Goal: Communication & Community: Answer question/provide support

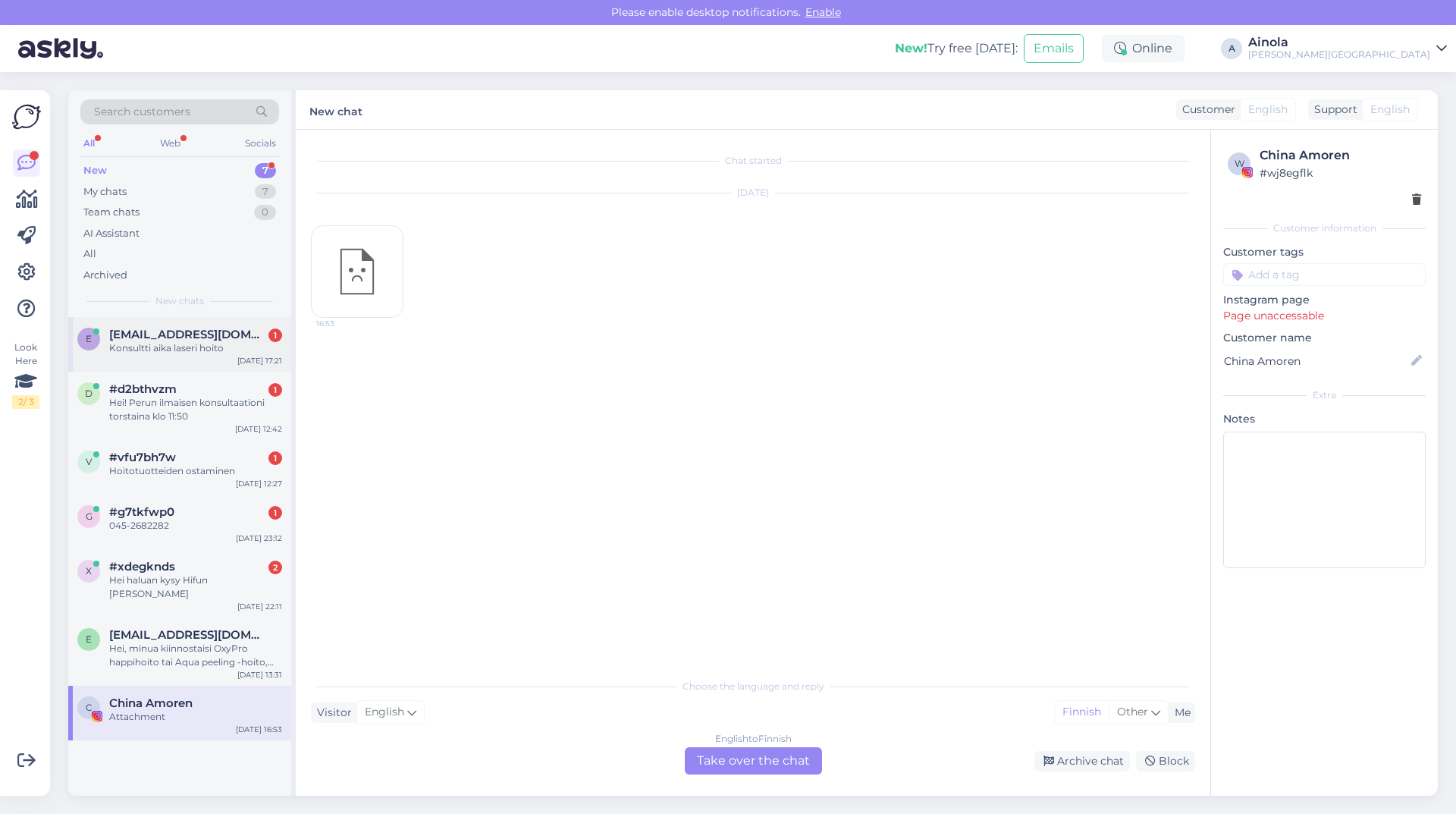
click at [220, 362] on div "e [EMAIL_ADDRESS][DOMAIN_NAME] 1 Konsultti aika laseri hoito [DATE] 17:21" at bounding box center [179, 344] width 223 height 55
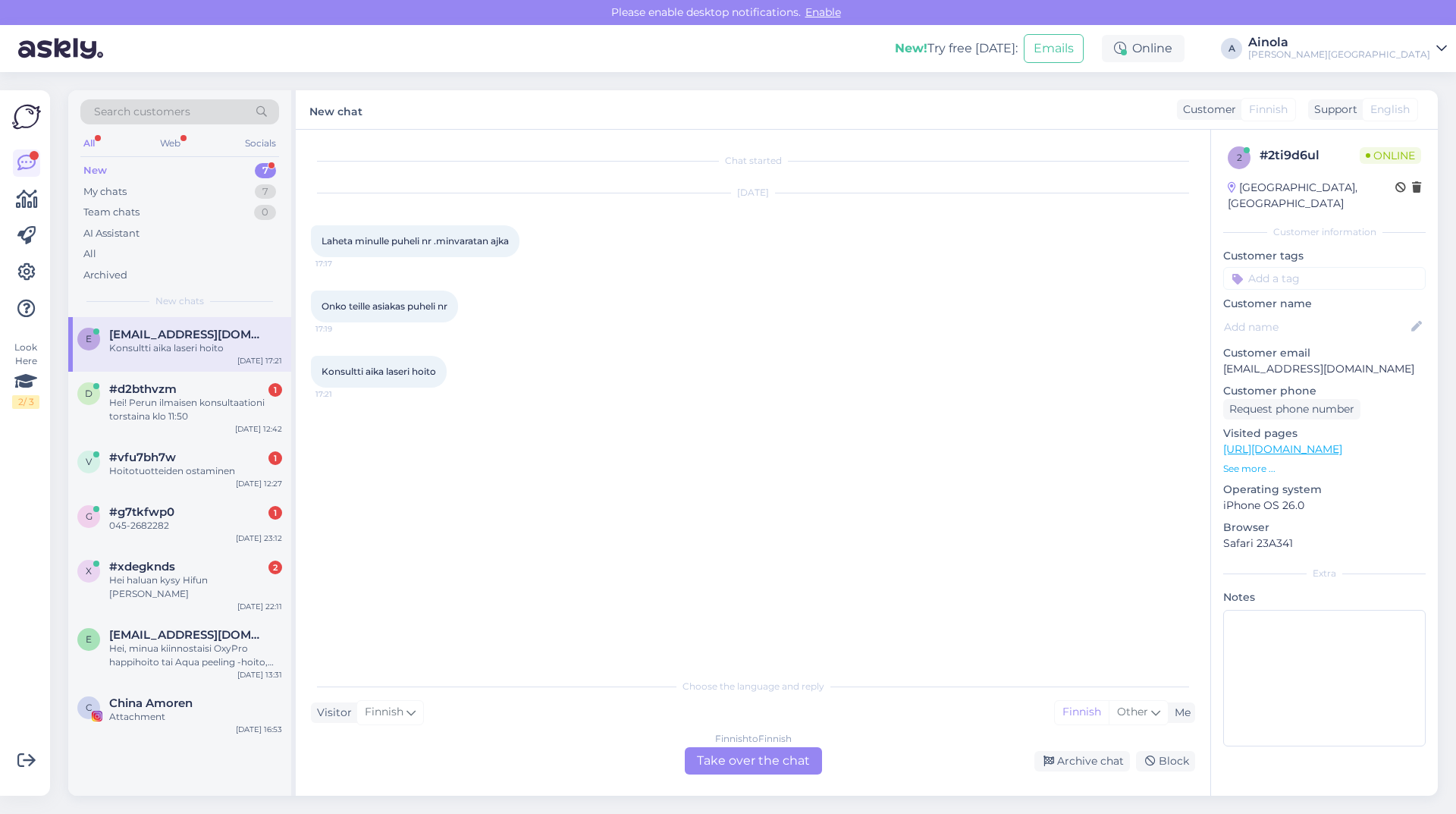
click at [781, 750] on div "Finnish to Finnish Take over the chat" at bounding box center [753, 760] width 138 height 27
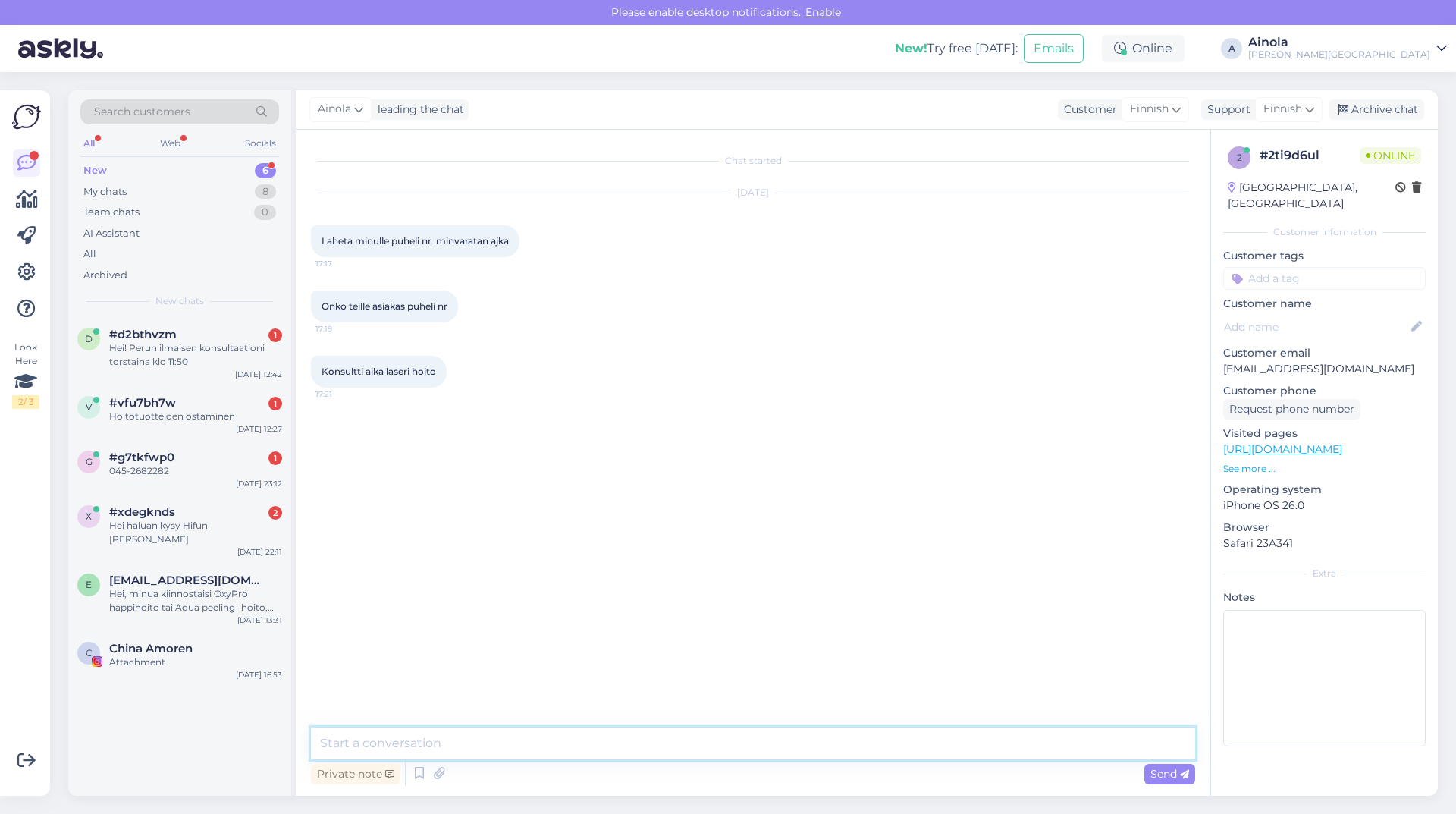
click at [497, 743] on textarea at bounding box center [753, 743] width 885 height 32
type textarea "[PERSON_NAME] ja kiitos viestistäsi, voitte soittaa numeroon 0409402285 konsult…"
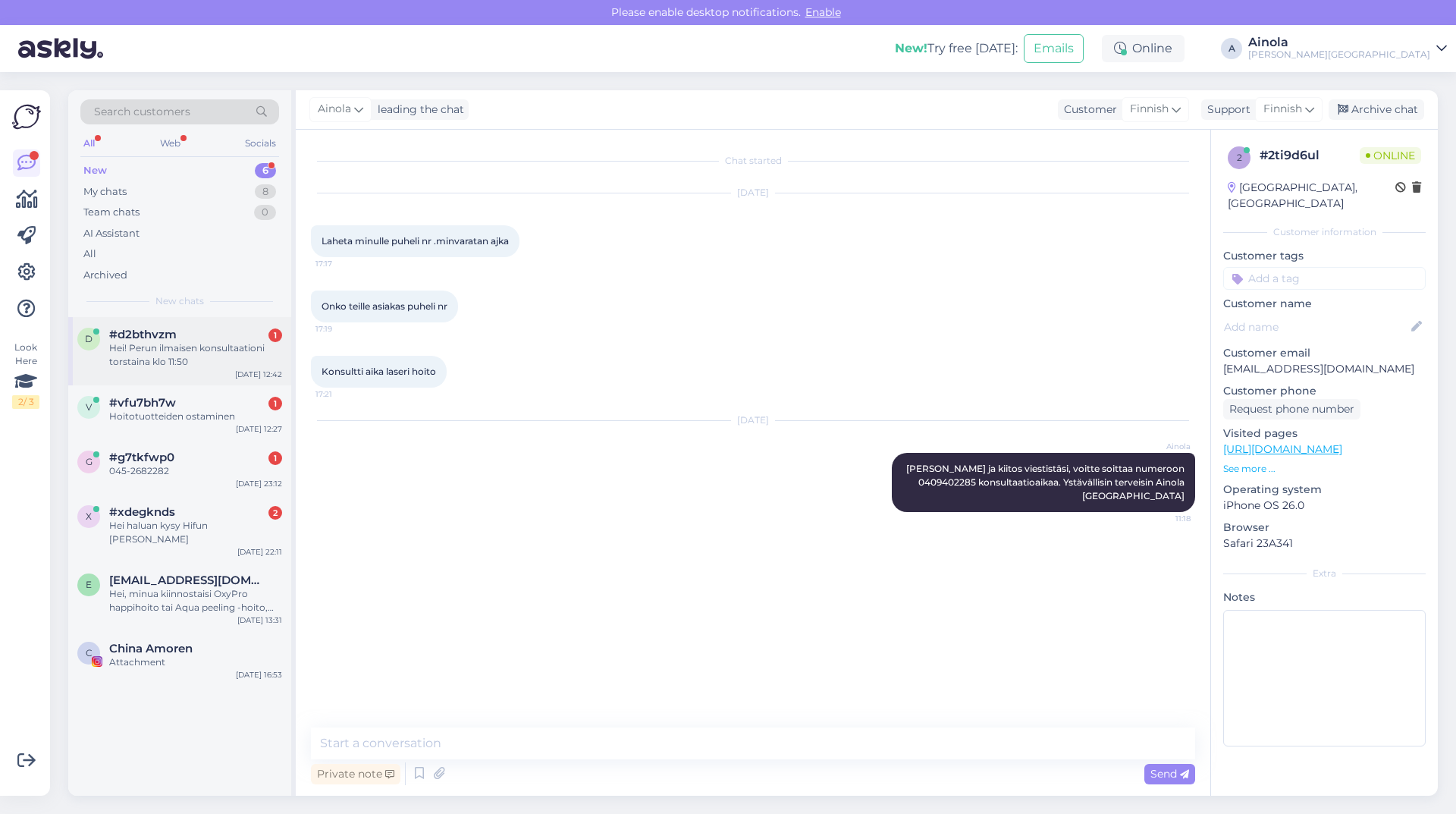
click at [191, 365] on div "Hei! Perun ilmaisen konsultaationi torstaina klo 11:50" at bounding box center [196, 355] width 173 height 27
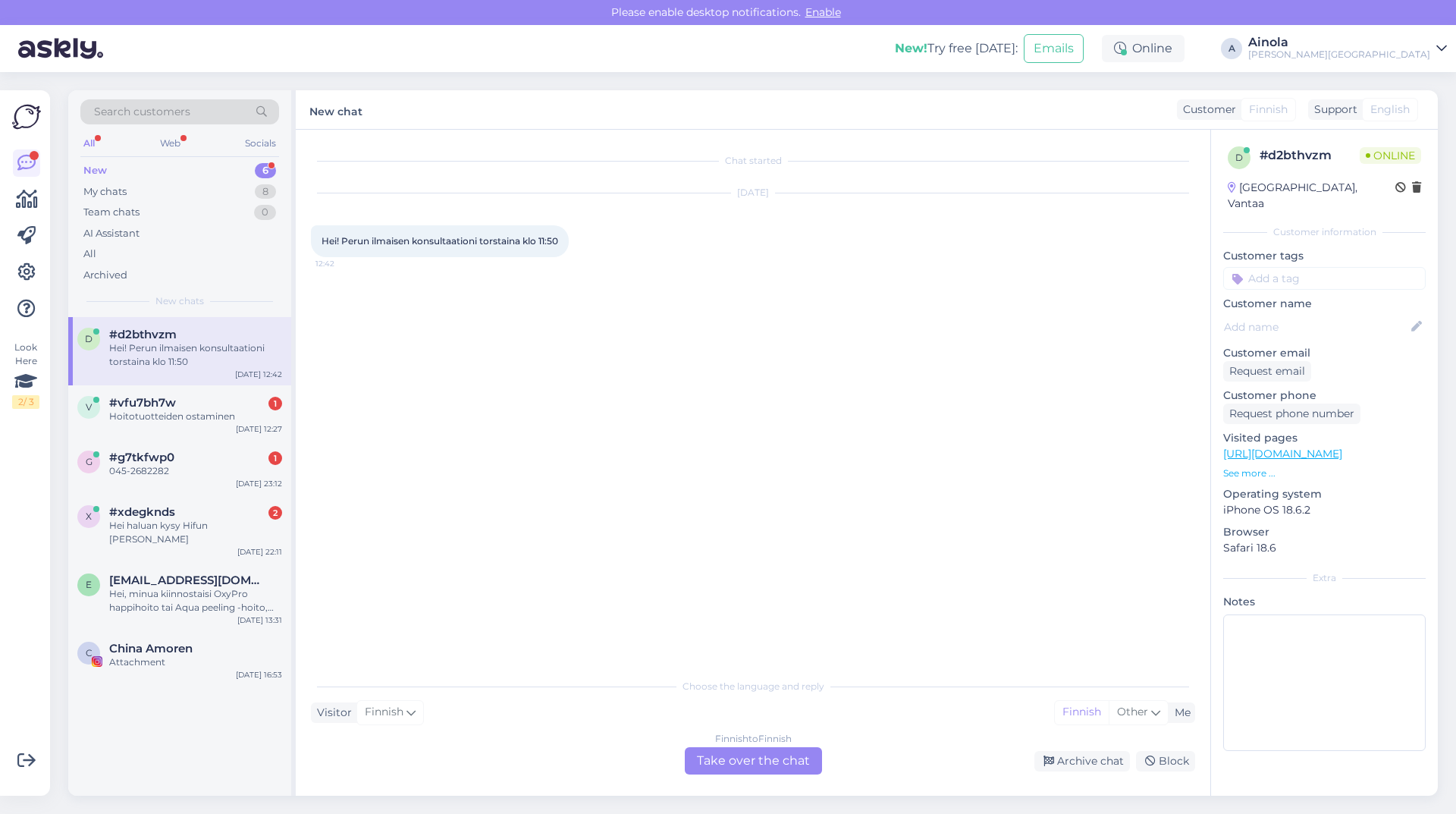
click at [739, 763] on div "Finnish to Finnish Take over the chat" at bounding box center [753, 760] width 138 height 27
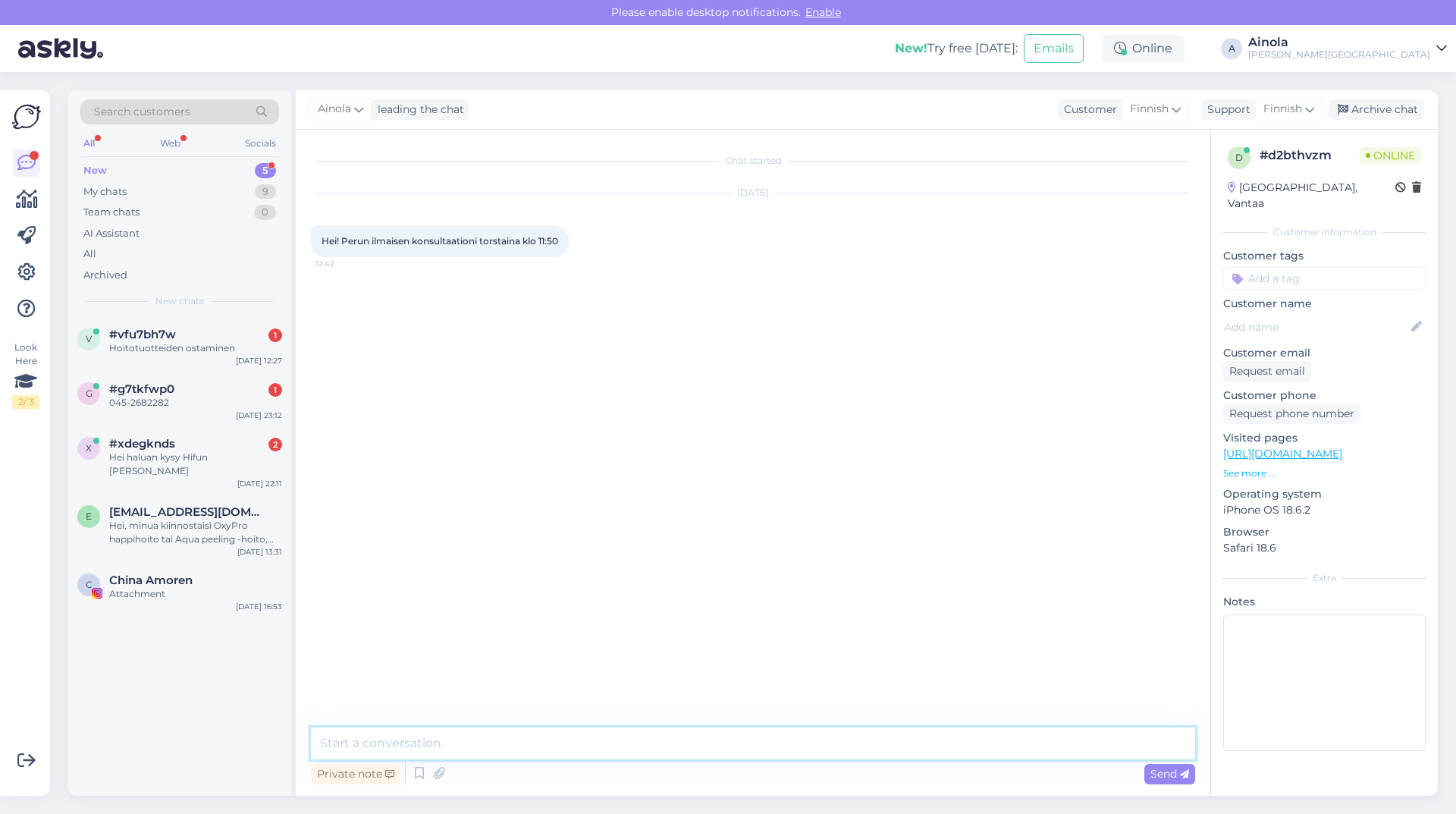
drag, startPoint x: 486, startPoint y: 732, endPoint x: 479, endPoint y: 742, distance: 12.2
click at [485, 732] on textarea at bounding box center [753, 743] width 885 height 32
type textarea "Hei ja kiitos viestistänne, saisinko vielä puhelinnumeronne jotta voin perua ai…"
click at [1159, 780] on span "Send" at bounding box center [1169, 773] width 39 height 13
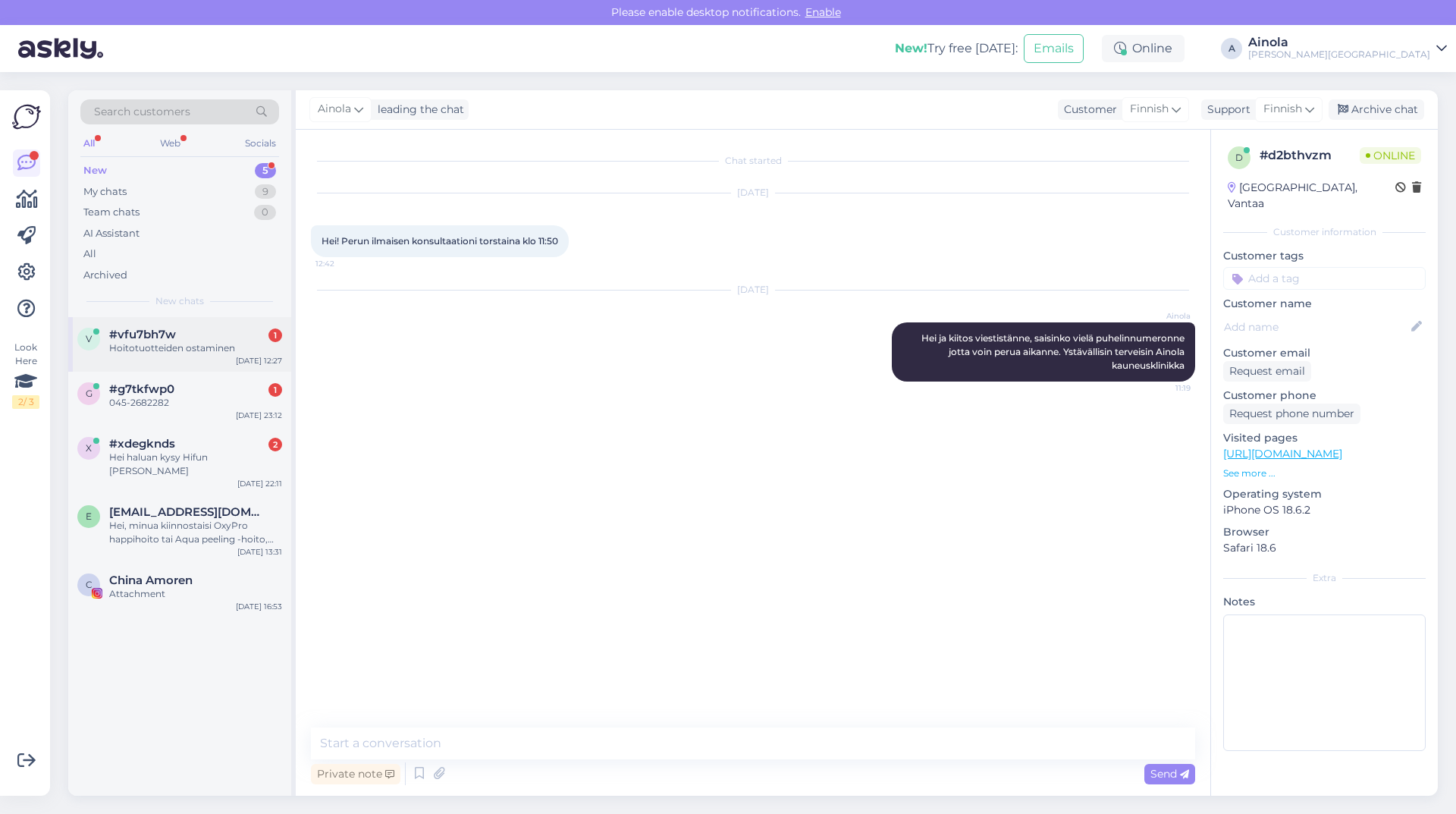
click at [217, 333] on div "#vfu7bh7w 1" at bounding box center [196, 333] width 173 height 13
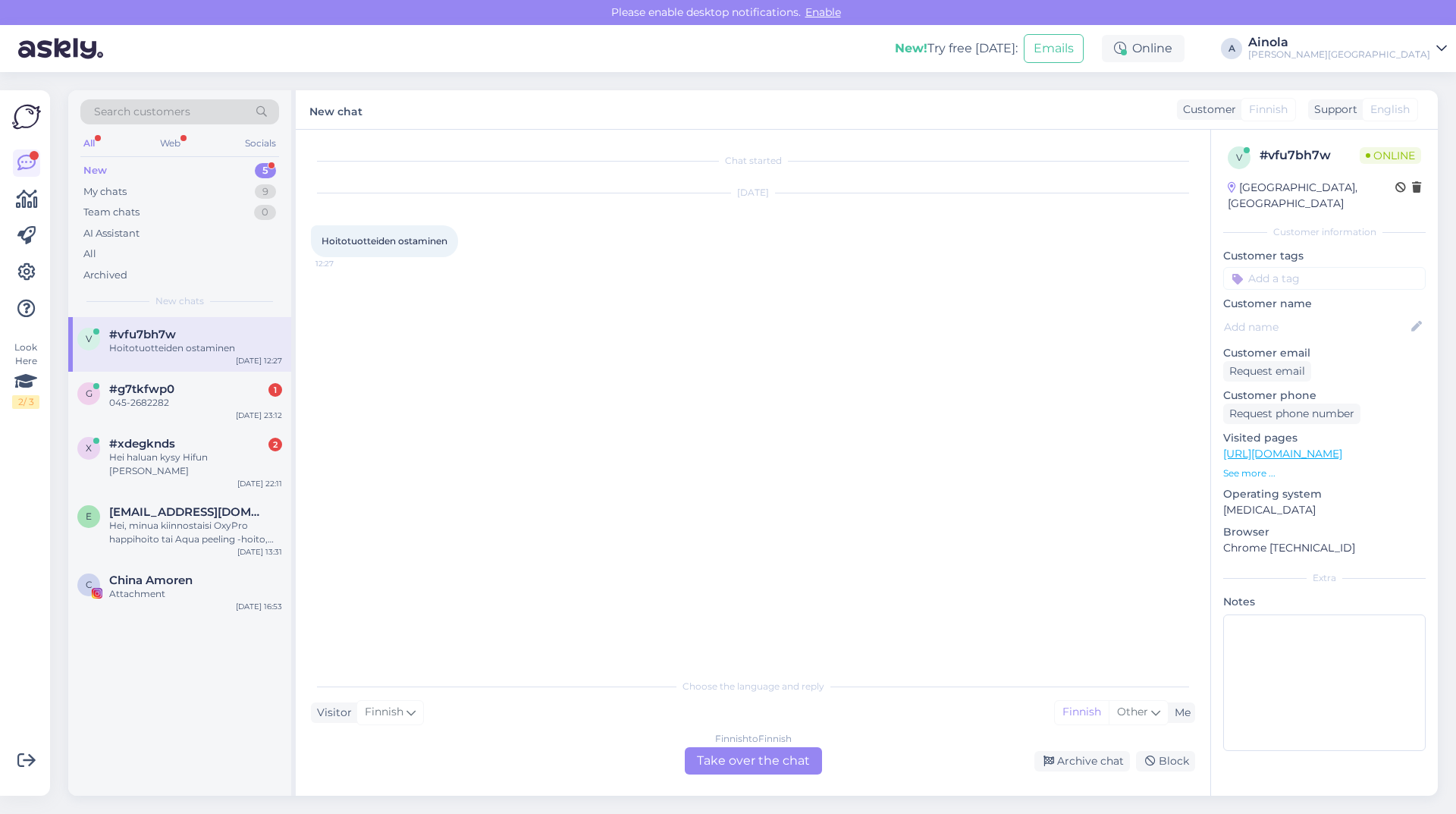
click at [715, 751] on div "Finnish to Finnish Take over the chat" at bounding box center [753, 760] width 138 height 27
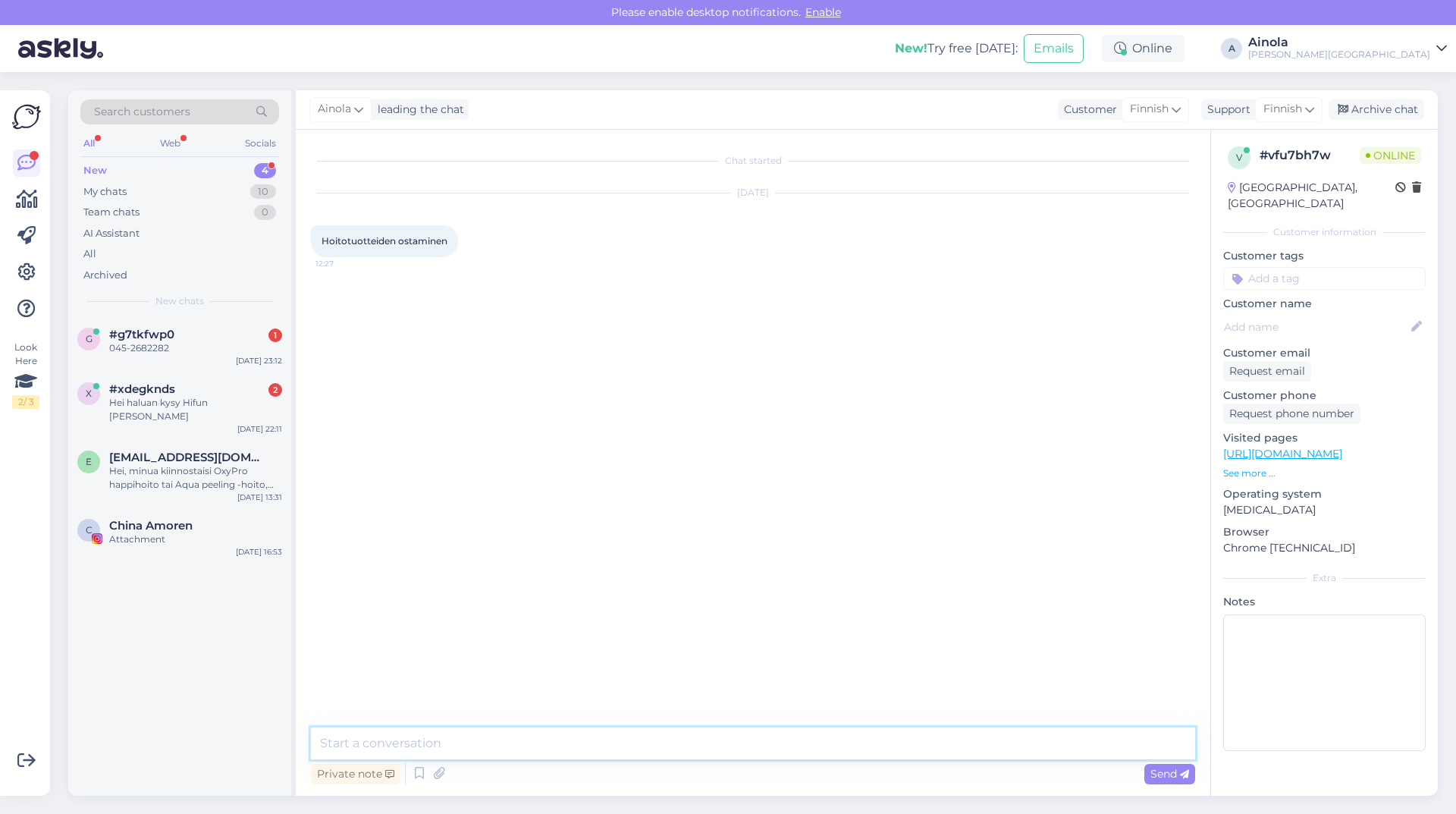
click at [377, 739] on textarea at bounding box center [753, 743] width 885 height 32
type textarea "Hei, anteeksi nyt en ymmärrä mitä tarkoitat, haluatko ostaa hoitotuotteita? Yst…"
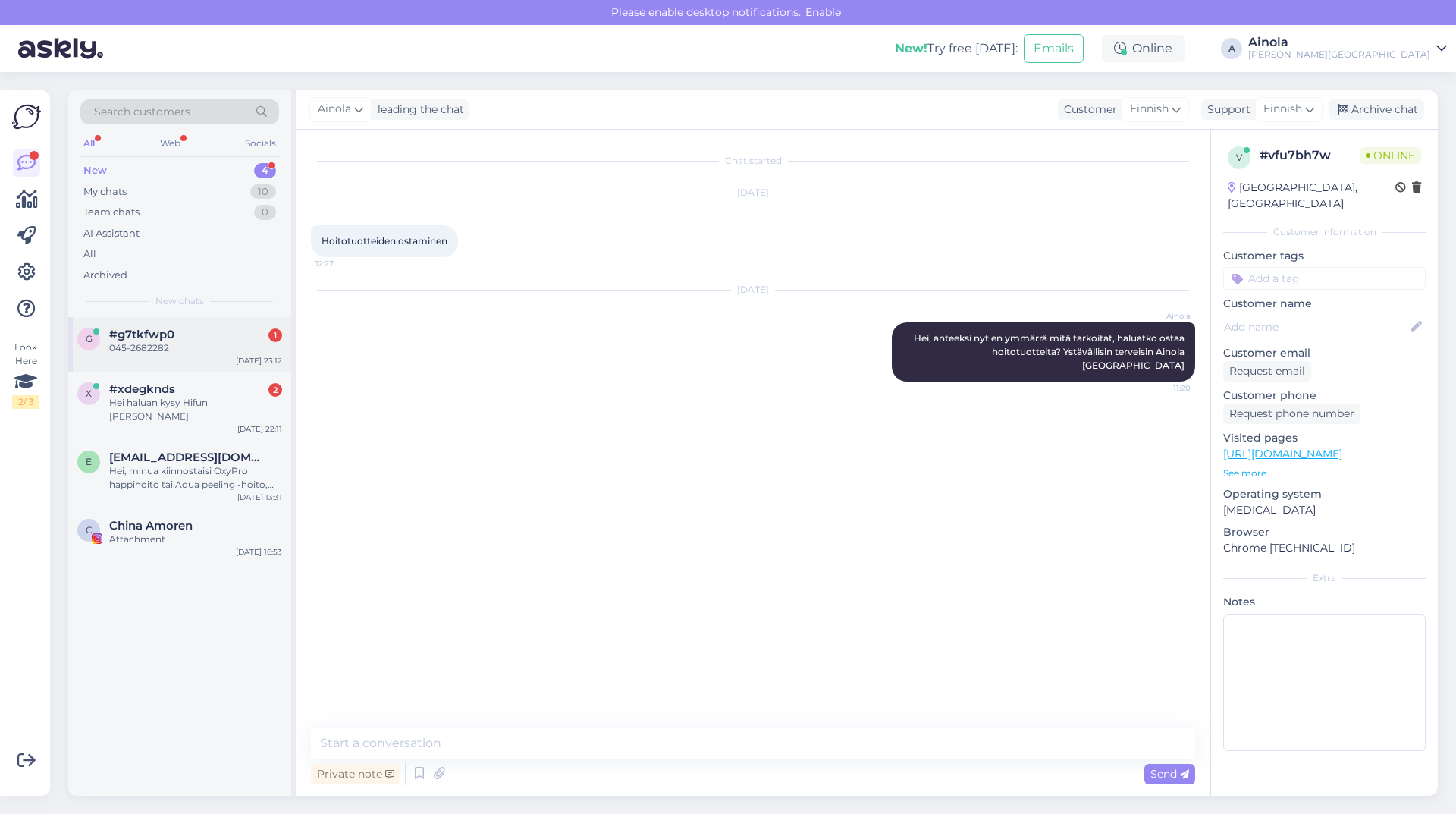
click at [175, 347] on div "045-2682282" at bounding box center [196, 347] width 173 height 13
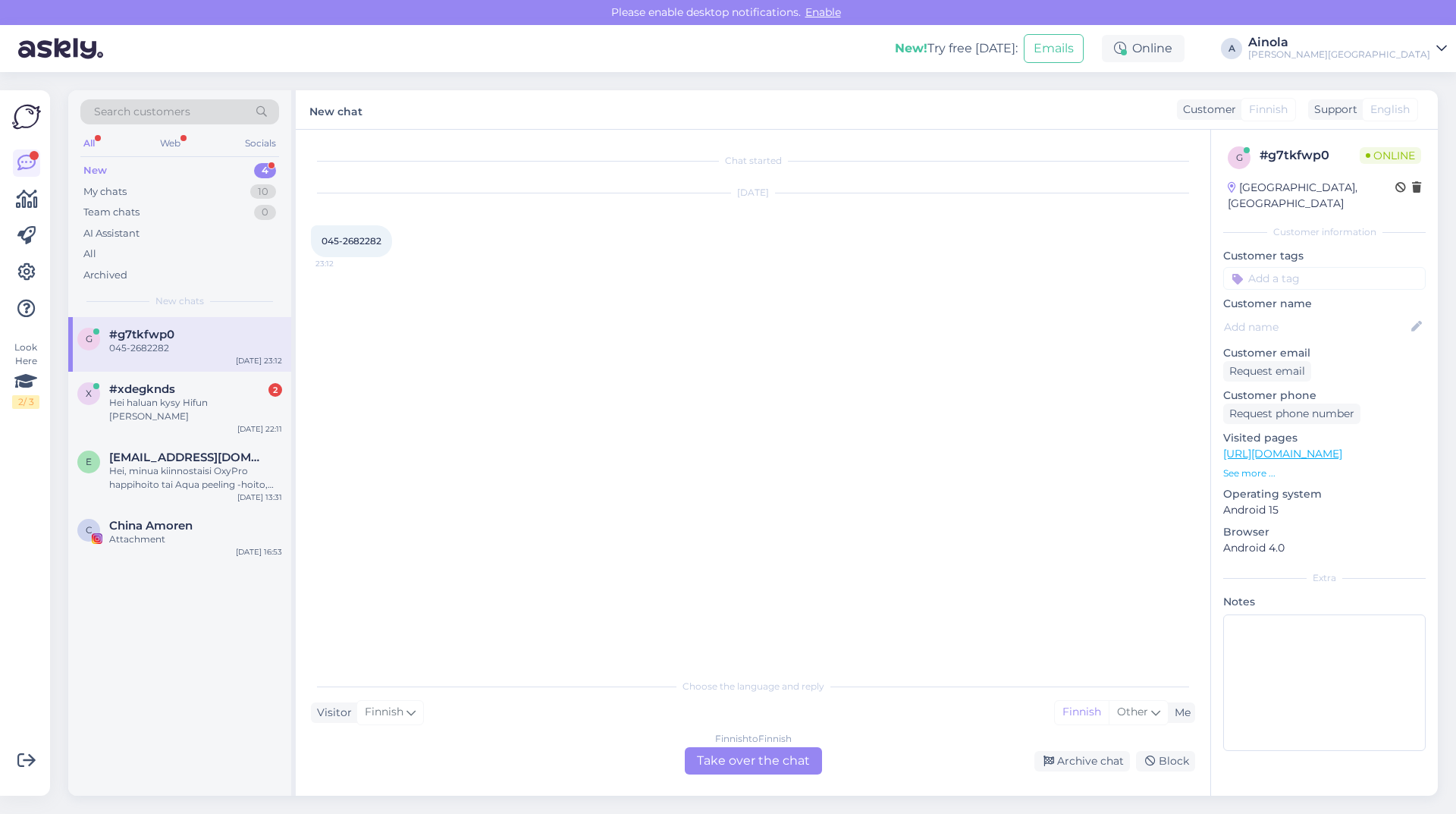
drag, startPoint x: 328, startPoint y: 242, endPoint x: 392, endPoint y: 250, distance: 64.5
click at [387, 242] on div "045-2682282 23:12" at bounding box center [352, 241] width 81 height 32
click at [385, 360] on div "Chat started [DATE] 045-2682282 23:12" at bounding box center [760, 400] width 898 height 512
click at [357, 468] on div "Chat started [DATE] 045-2682282 23:12" at bounding box center [760, 400] width 898 height 512
